Goal: Task Accomplishment & Management: Manage account settings

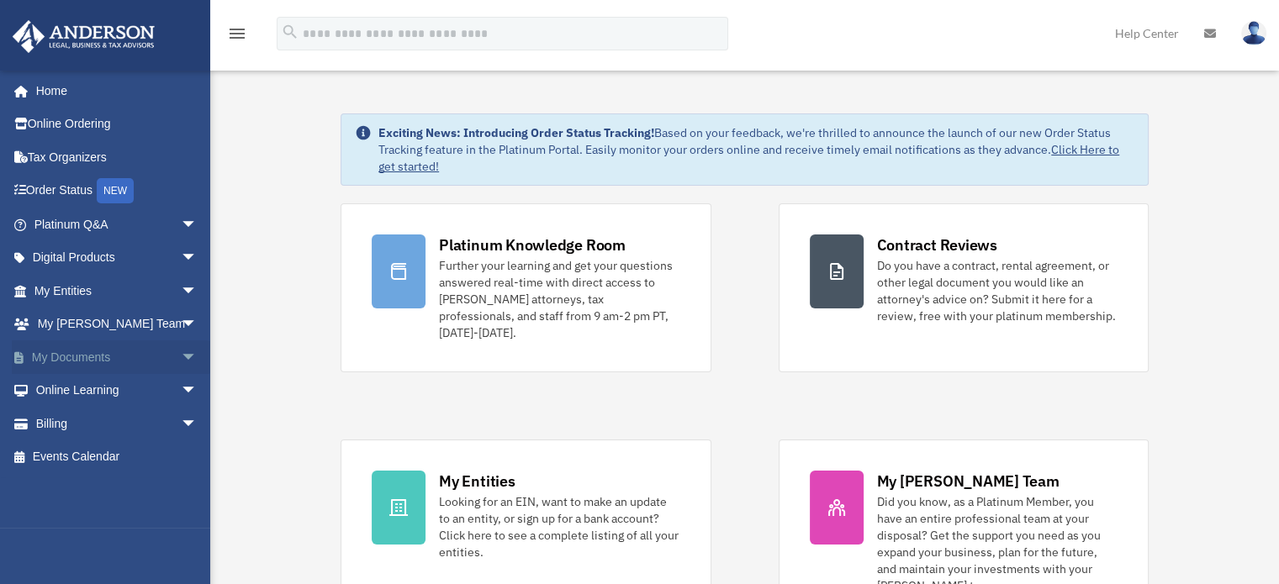
click at [181, 362] on span "arrow_drop_down" at bounding box center [198, 358] width 34 height 34
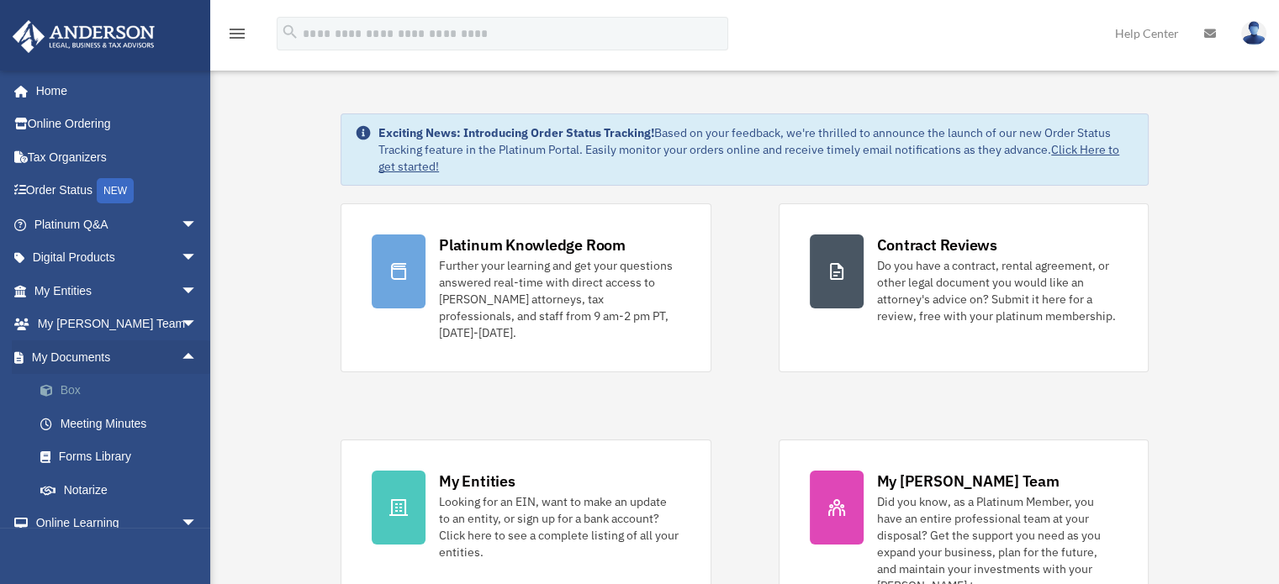
click at [66, 388] on link "Box" at bounding box center [123, 391] width 199 height 34
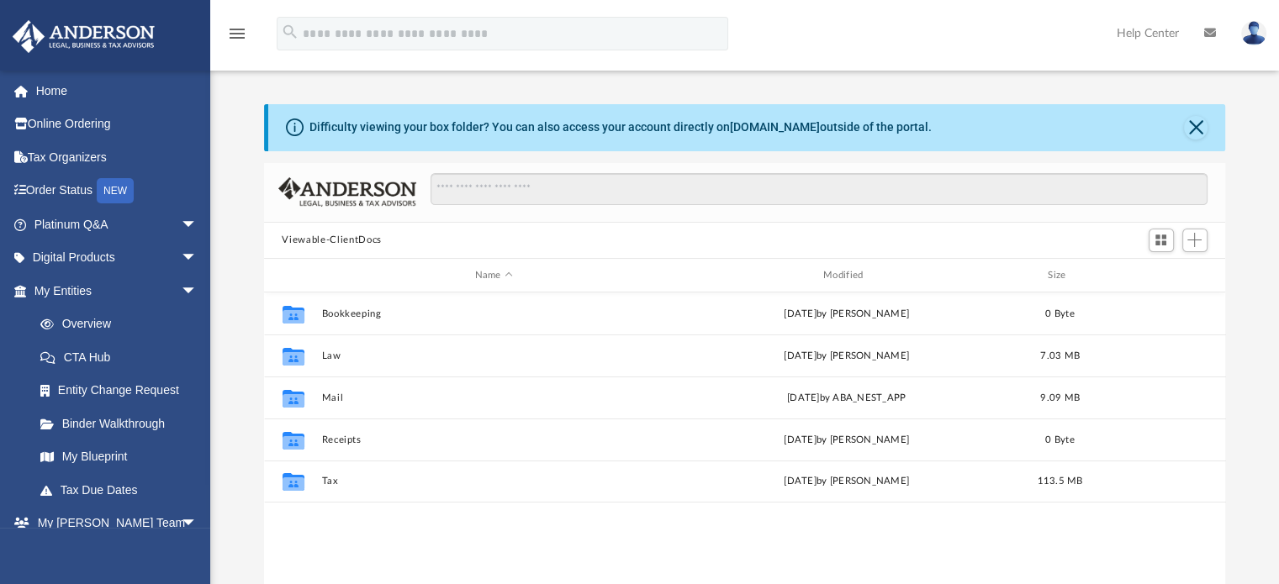
scroll to position [369, 948]
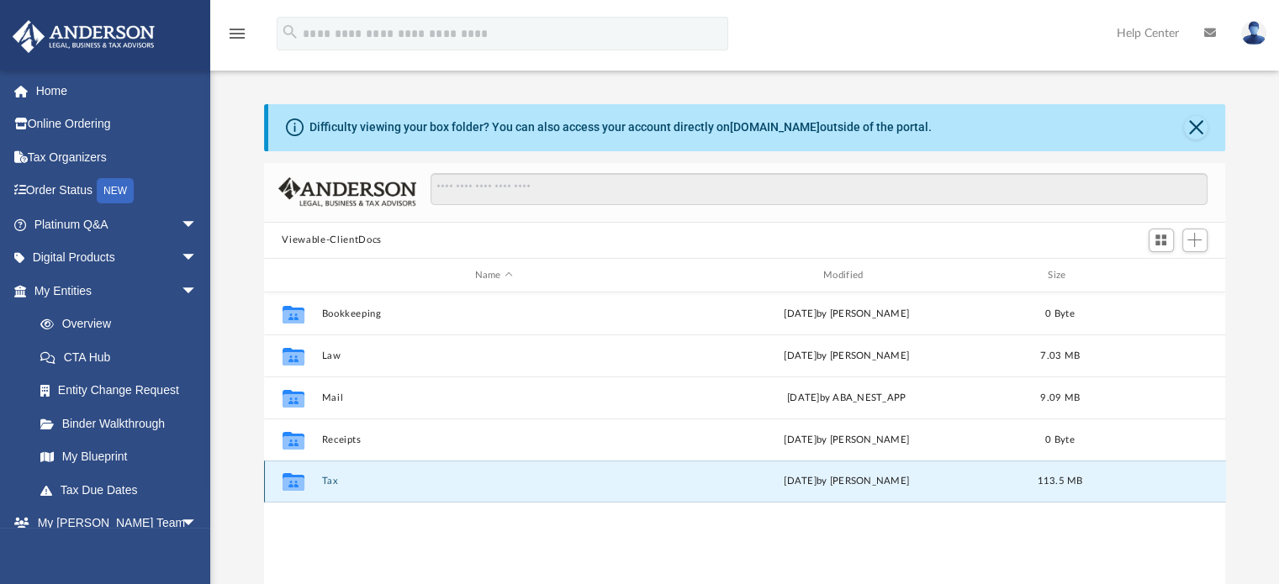
click at [335, 485] on button "Tax" at bounding box center [493, 482] width 345 height 11
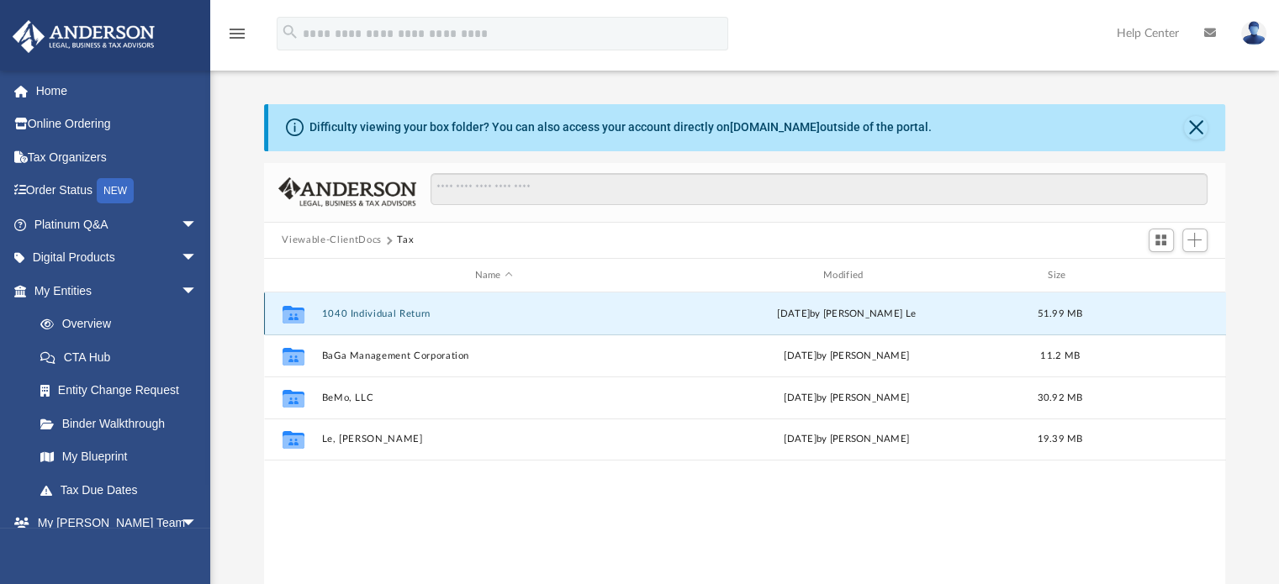
click at [372, 311] on button "1040 Individual Return" at bounding box center [493, 314] width 345 height 11
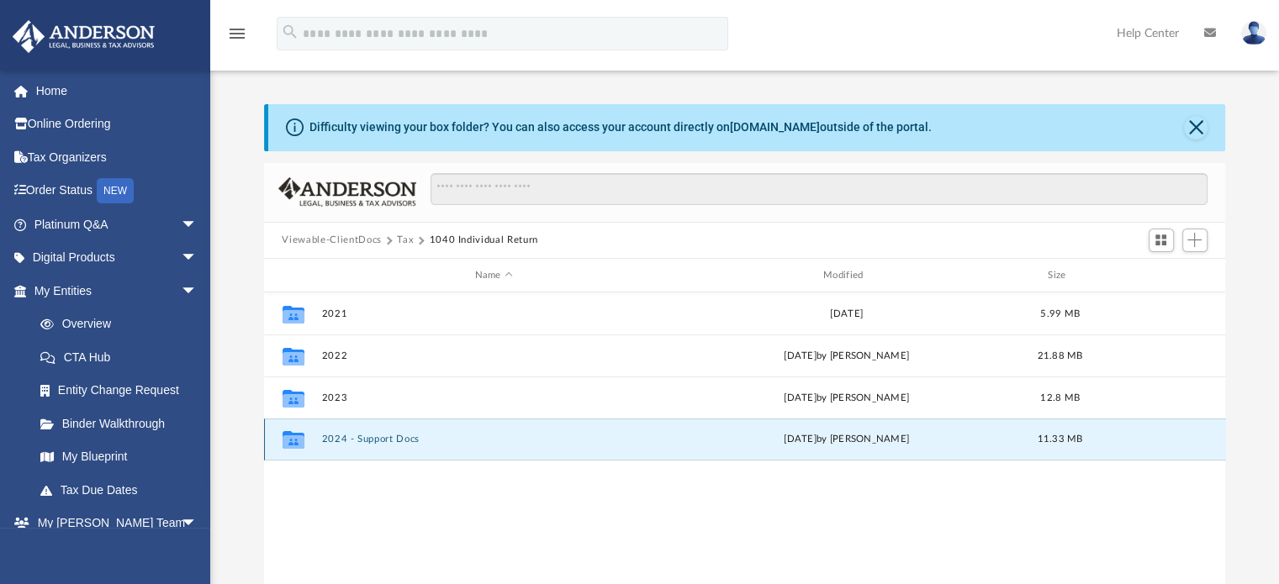
click at [337, 437] on button "2024 - Support Docs" at bounding box center [493, 440] width 345 height 11
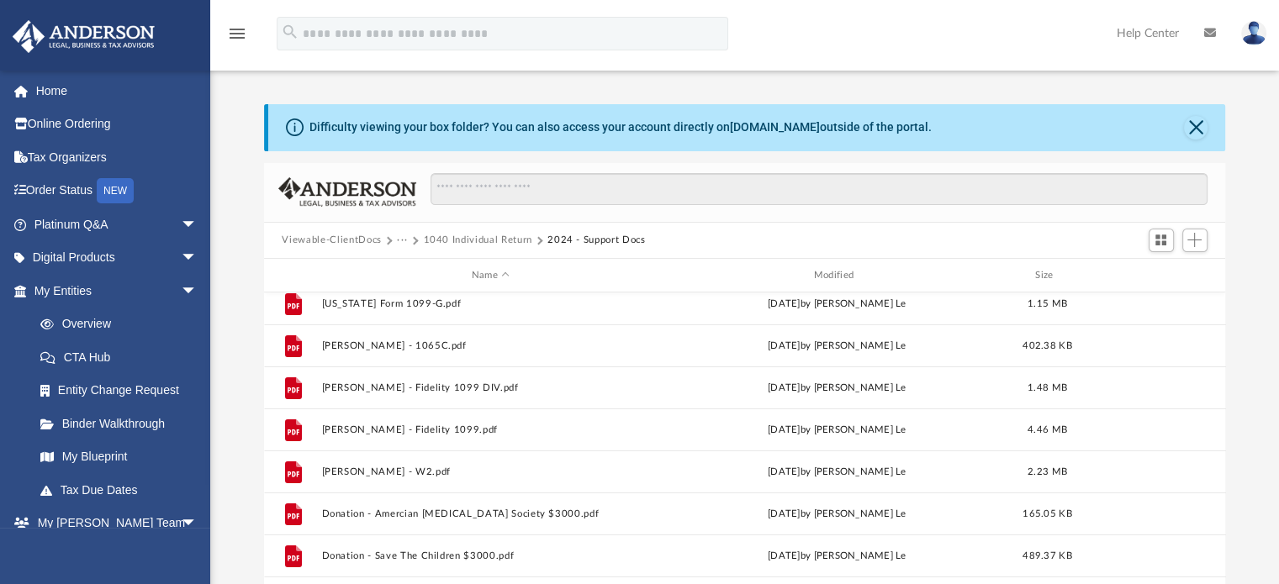
scroll to position [367, 0]
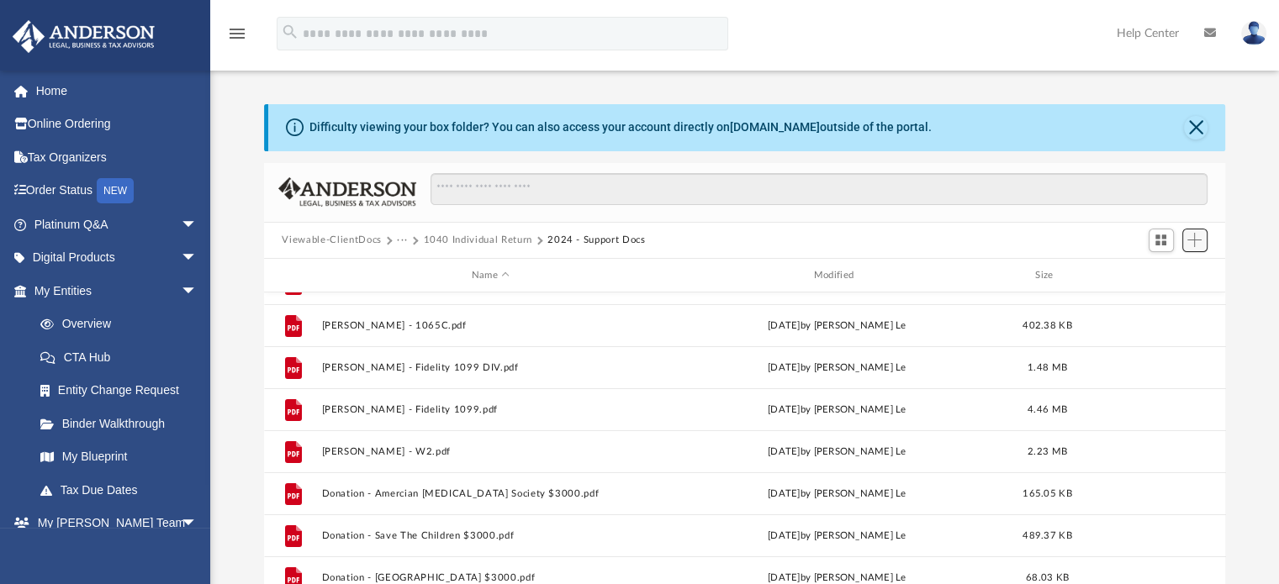
click at [1199, 248] on button "Add" at bounding box center [1194, 241] width 25 height 24
click at [1165, 275] on li "Upload" at bounding box center [1170, 274] width 54 height 18
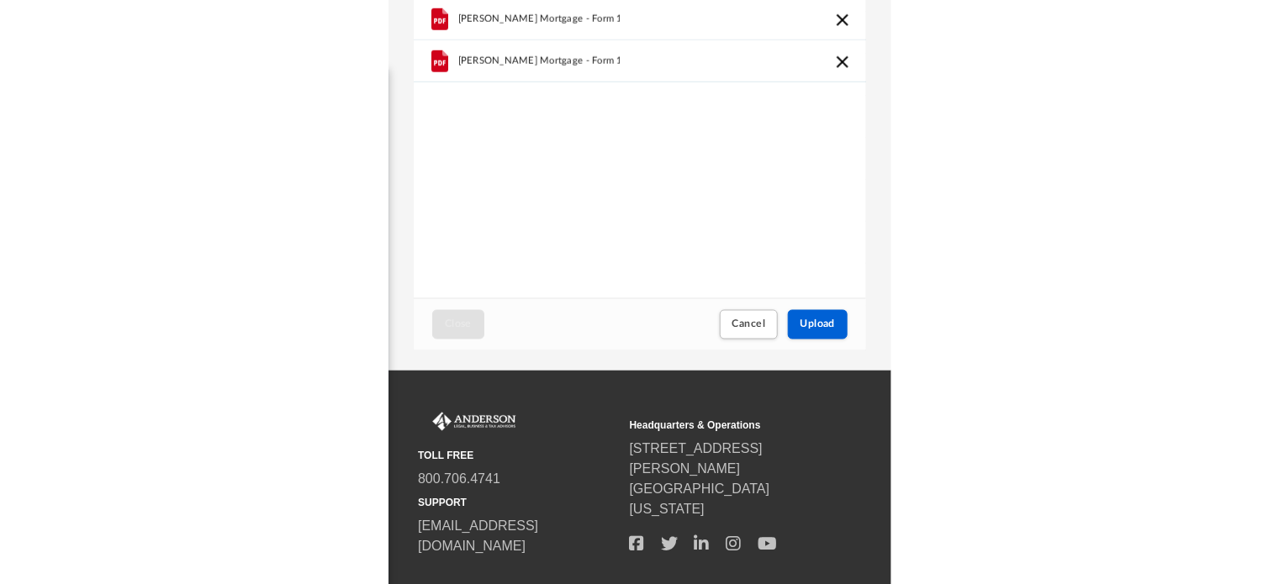
scroll to position [343, 0]
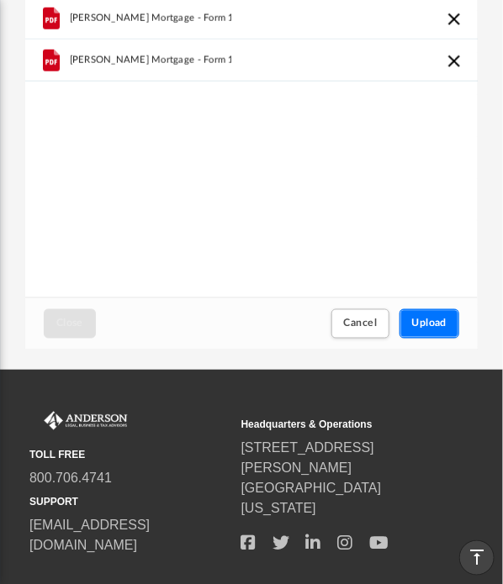
click at [431, 319] on span "Upload" at bounding box center [429, 324] width 35 height 10
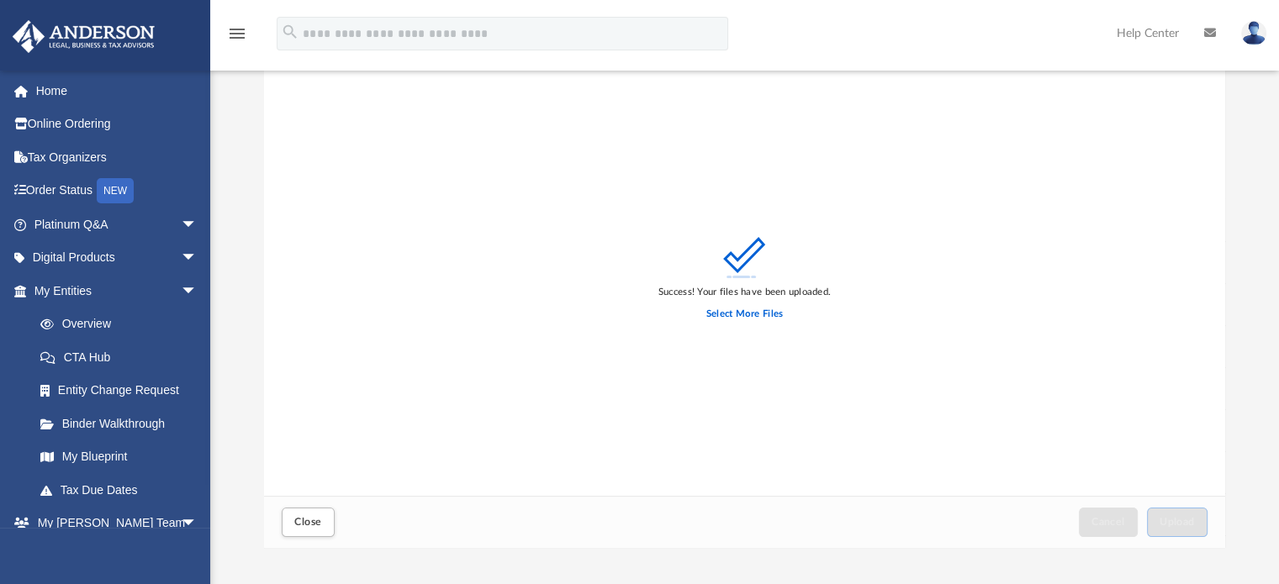
scroll to position [92, 0]
click at [299, 520] on span "Close" at bounding box center [307, 523] width 27 height 10
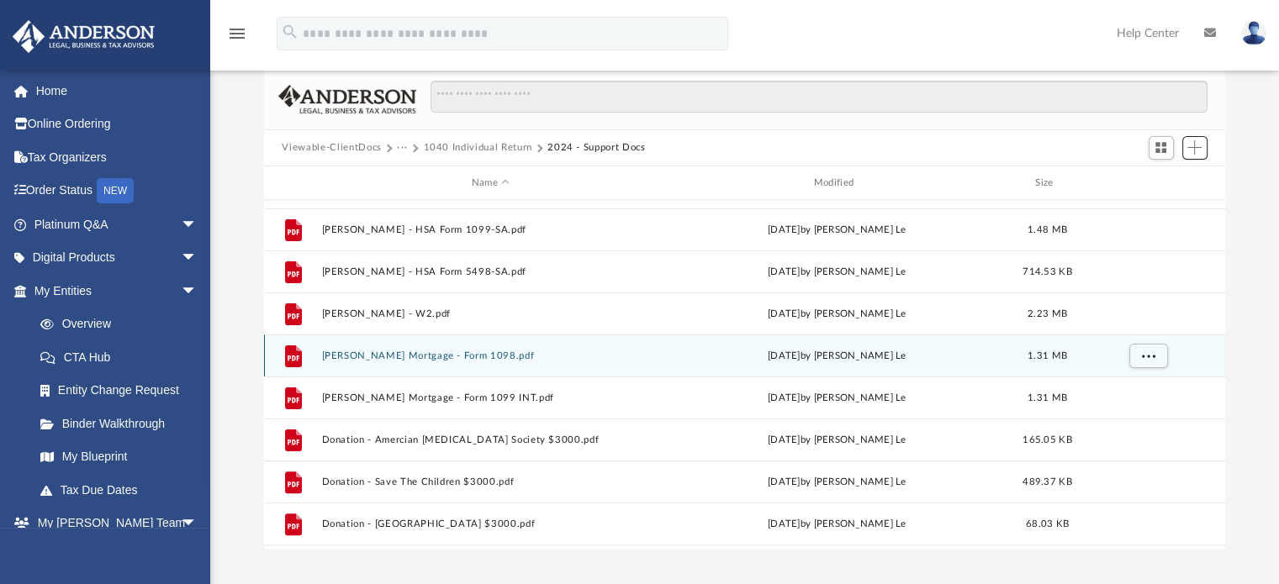
scroll to position [538, 0]
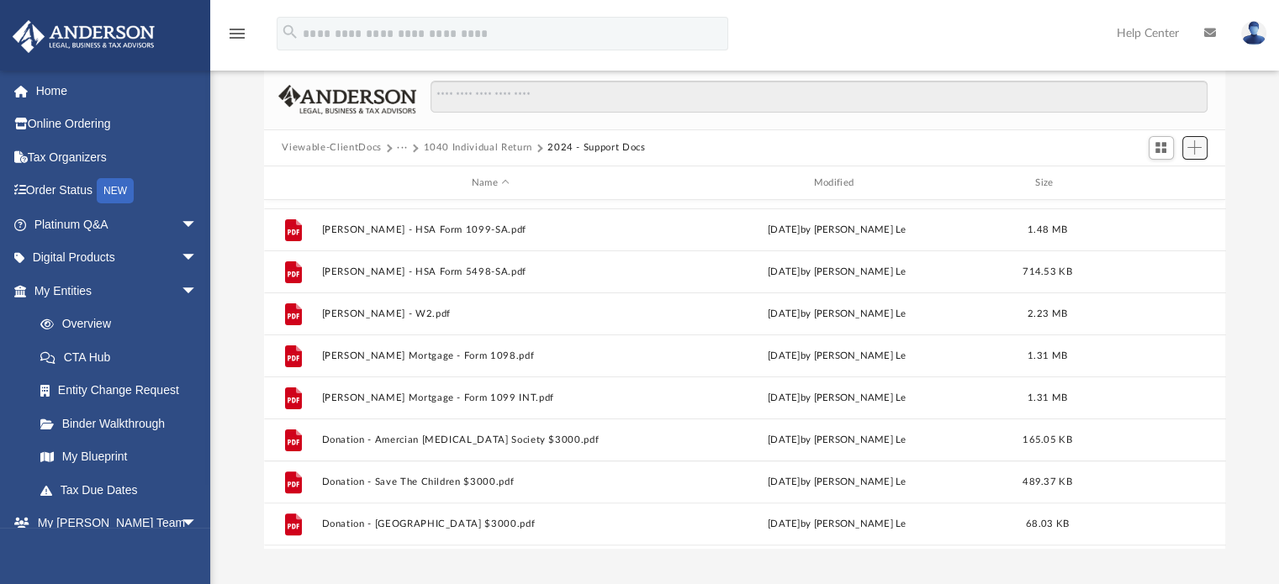
click at [1197, 150] on span "Add" at bounding box center [1194, 147] width 14 height 14
click at [1169, 179] on li "Upload" at bounding box center [1170, 181] width 54 height 18
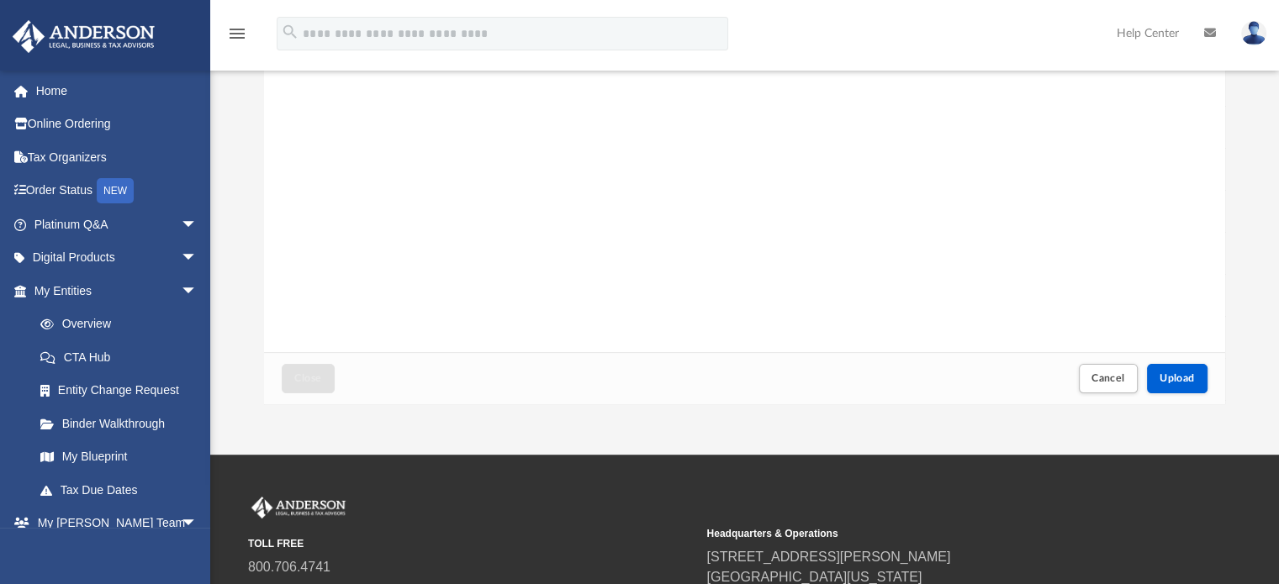
scroll to position [239, 0]
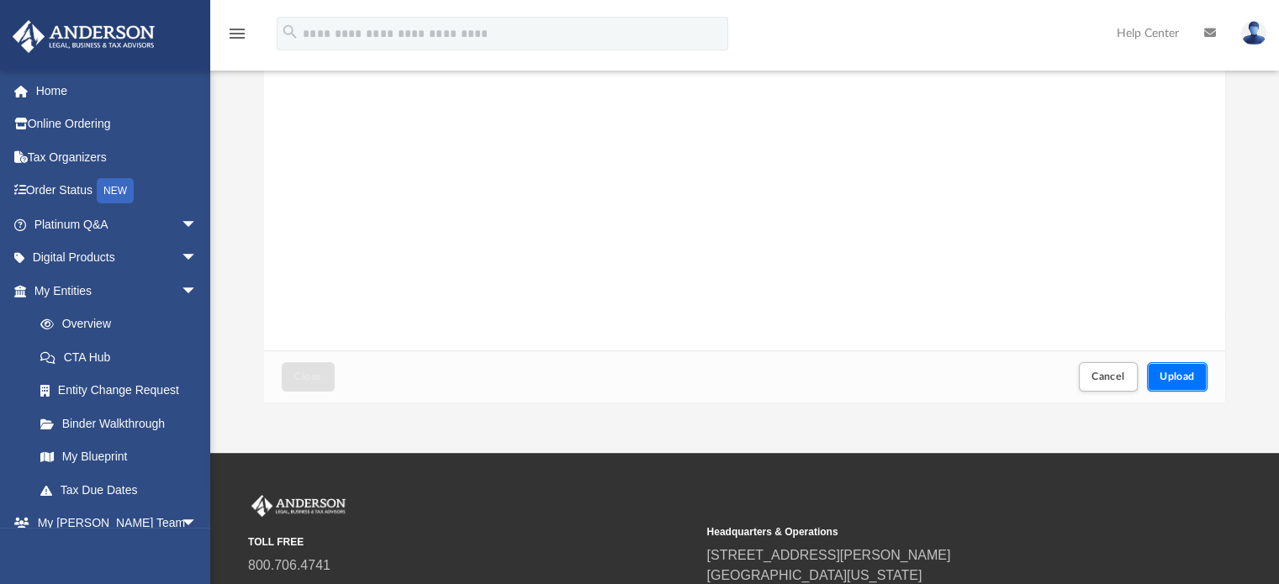
click at [1177, 377] on span "Upload" at bounding box center [1176, 377] width 35 height 10
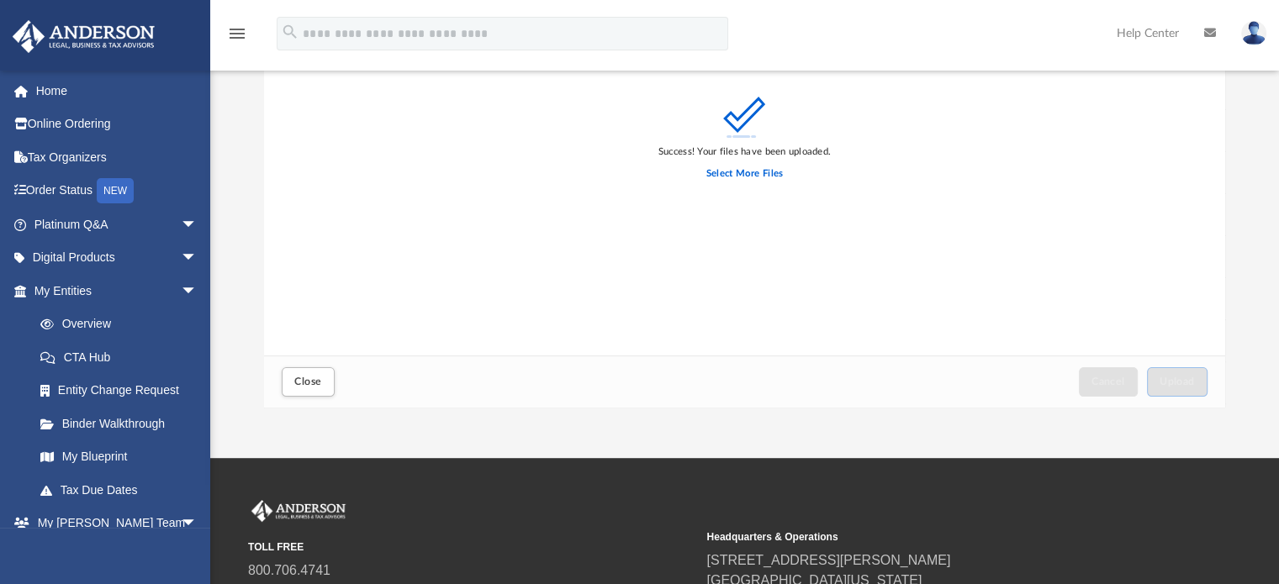
scroll to position [235, 0]
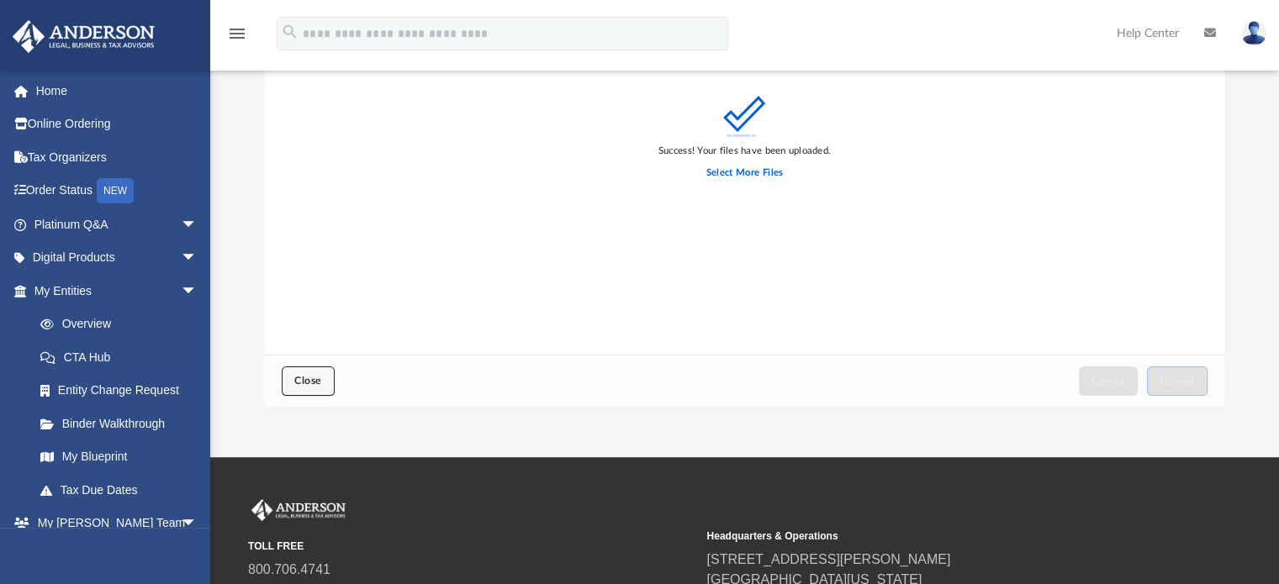
click at [299, 383] on span "Close" at bounding box center [307, 381] width 27 height 10
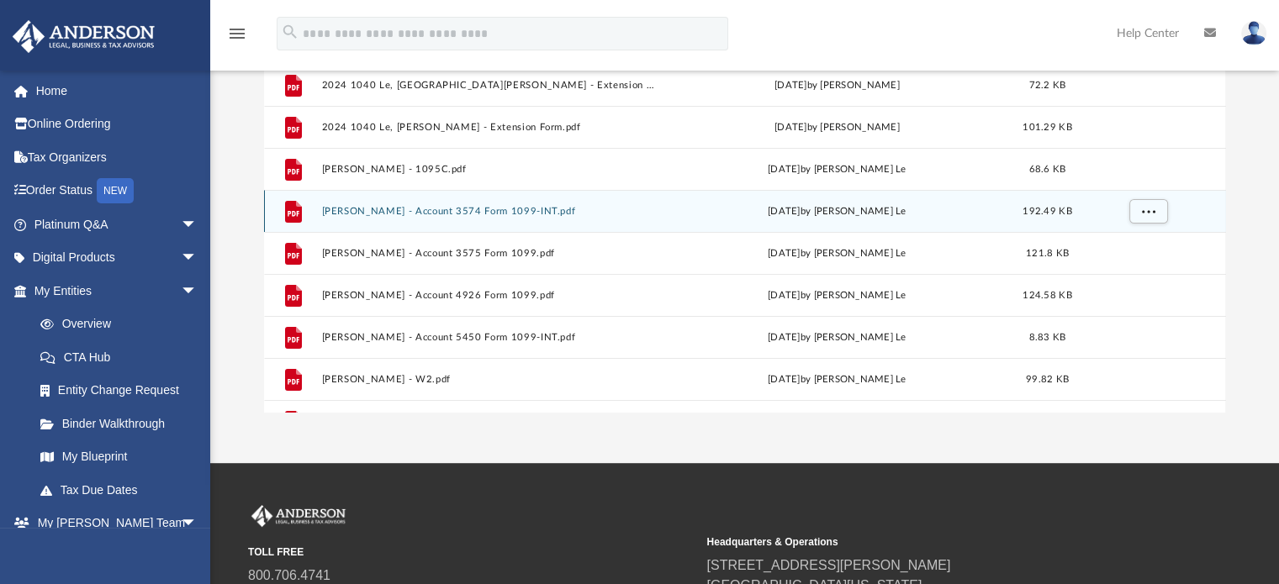
scroll to position [0, 0]
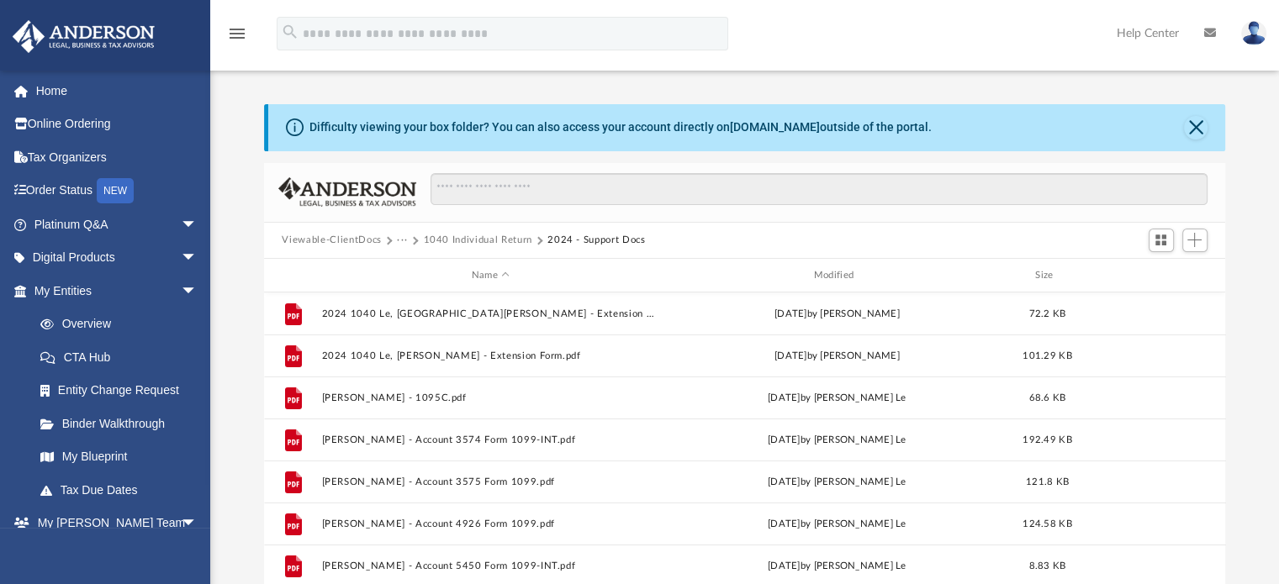
click at [1255, 34] on img at bounding box center [1253, 33] width 25 height 24
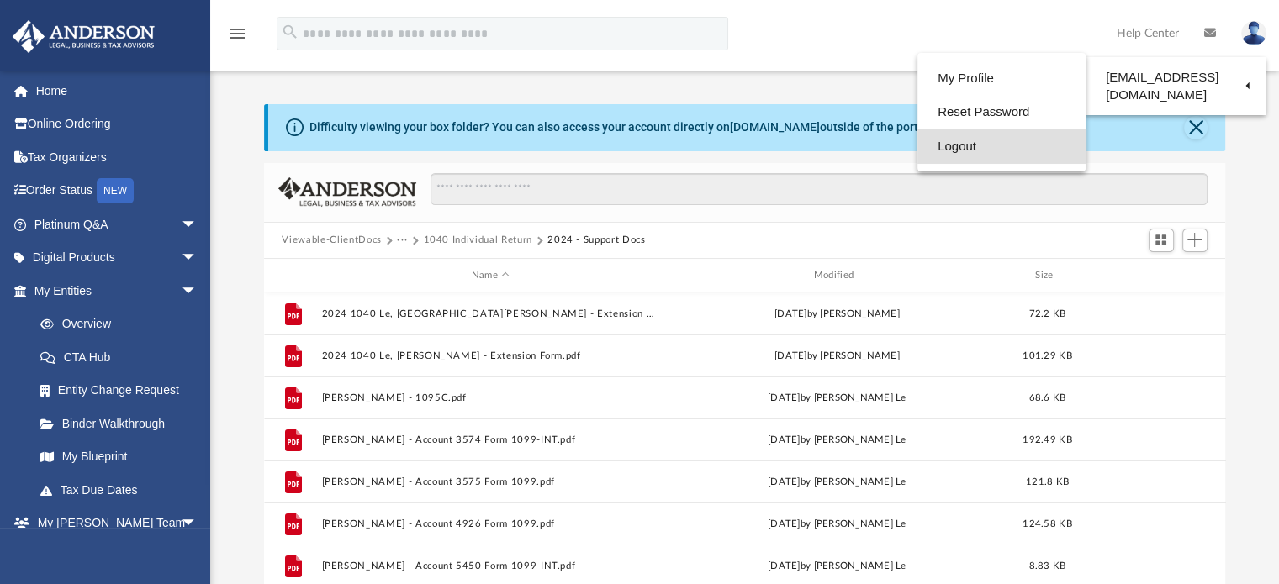
click at [969, 140] on link "Logout" at bounding box center [1001, 146] width 168 height 34
